Goal: Check status: Check status

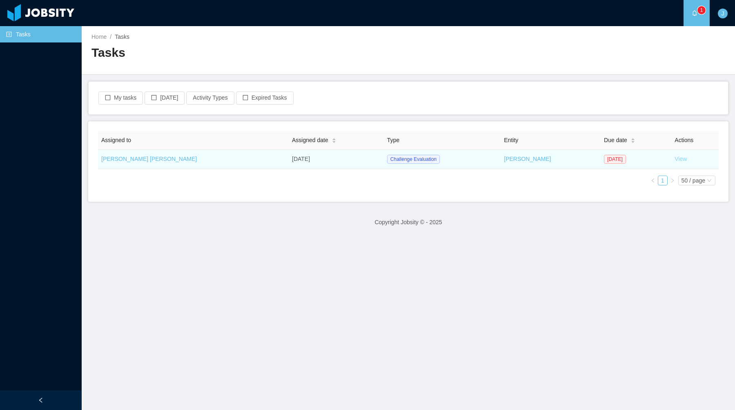
click at [674, 157] on link "View" at bounding box center [680, 159] width 12 height 7
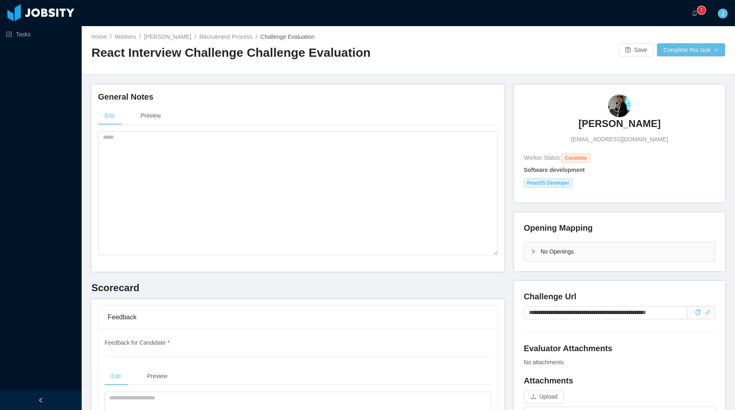
click at [354, 89] on div "General Notes Edit Preview" at bounding box center [297, 178] width 413 height 187
